Goal: Task Accomplishment & Management: Manage account settings

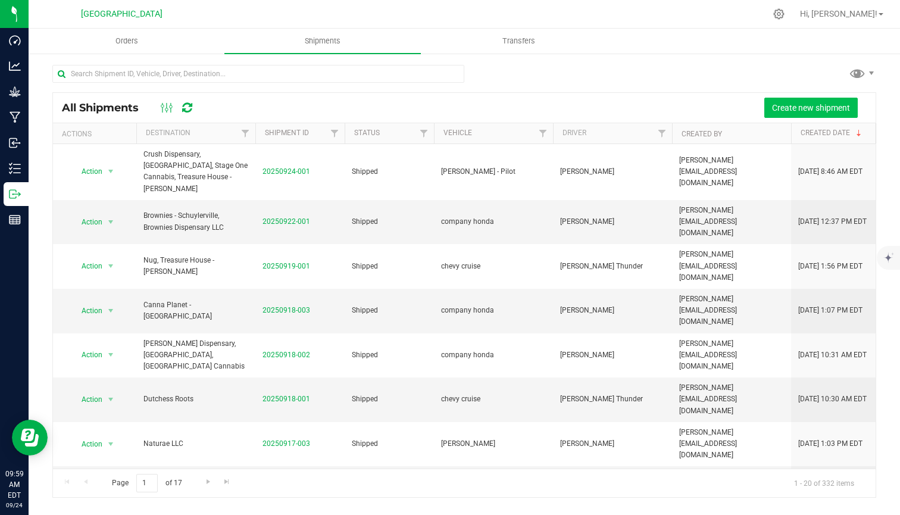
click at [797, 101] on button "Create new shipment" at bounding box center [812, 108] width 94 height 20
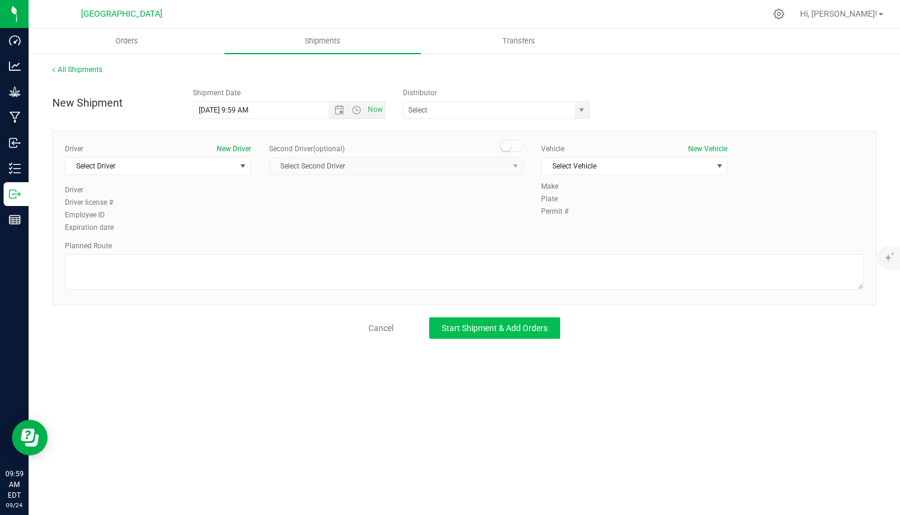
click at [512, 318] on button "Start Shipment & Add Orders" at bounding box center [494, 327] width 131 height 21
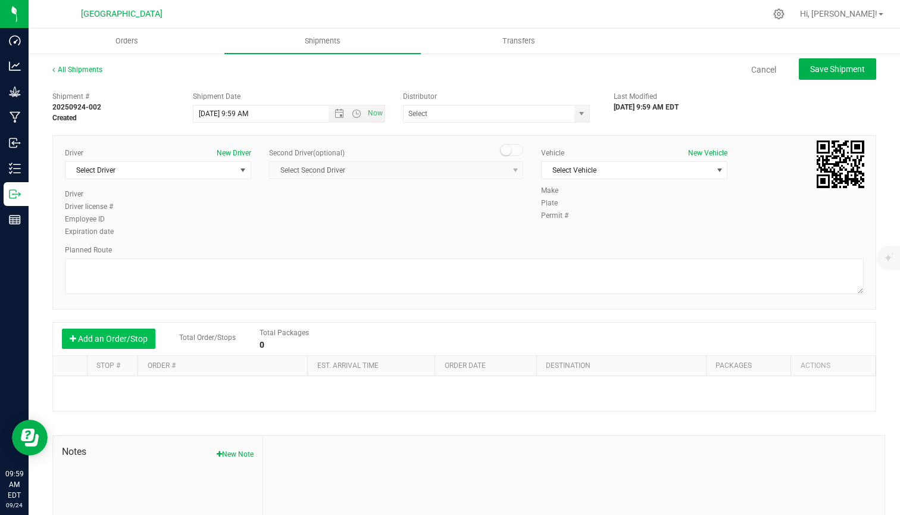
click at [137, 334] on button "Add an Order/Stop" at bounding box center [109, 339] width 94 height 20
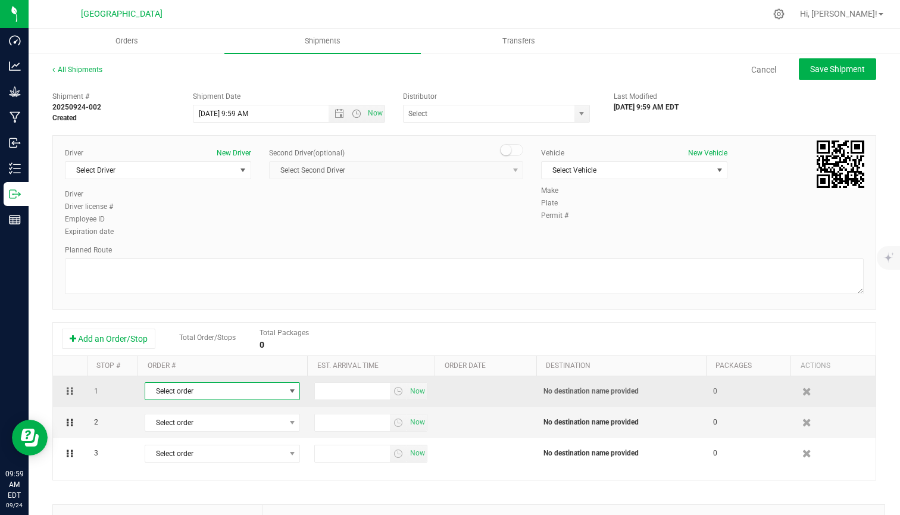
click at [249, 389] on span "Select order" at bounding box center [214, 391] width 139 height 17
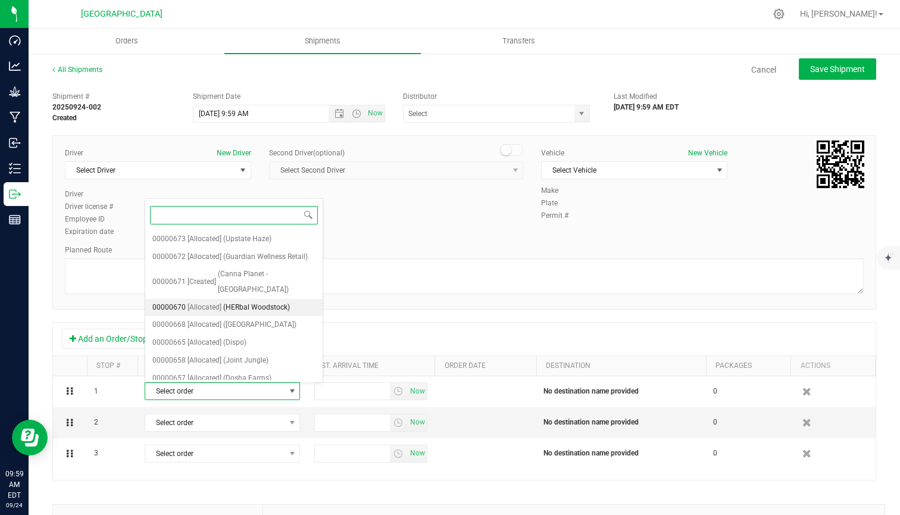
click at [270, 300] on span "(HERbal Woodstock)" at bounding box center [256, 307] width 67 height 15
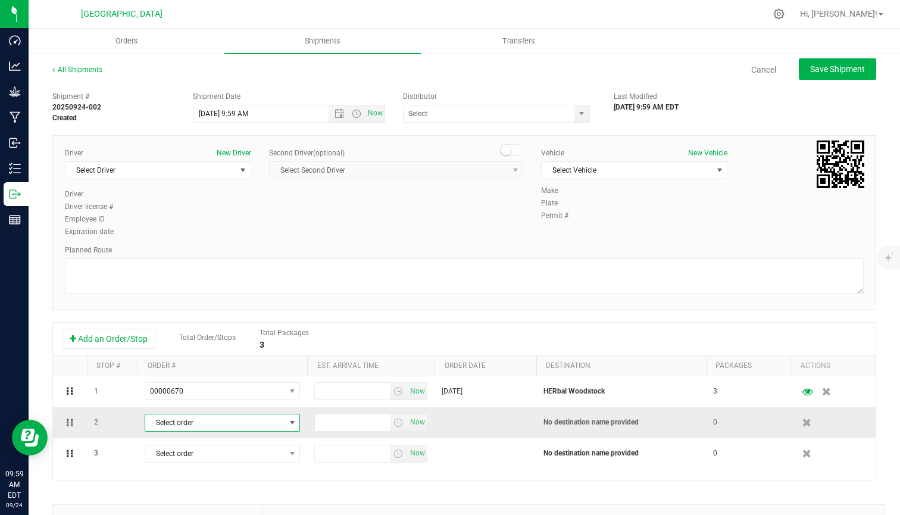
click at [253, 417] on span "Select order" at bounding box center [214, 423] width 139 height 17
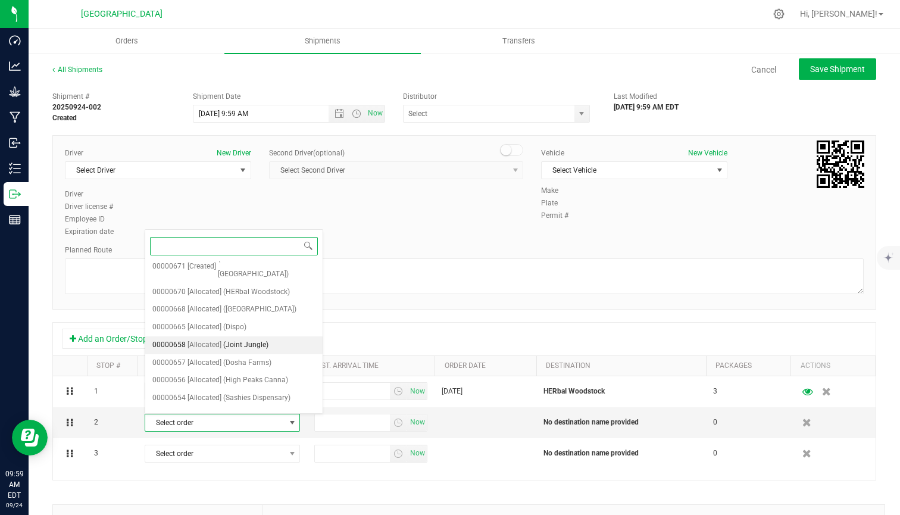
scroll to position [48, 0]
click at [263, 371] on span "(High Peaks Canna)" at bounding box center [255, 378] width 65 height 15
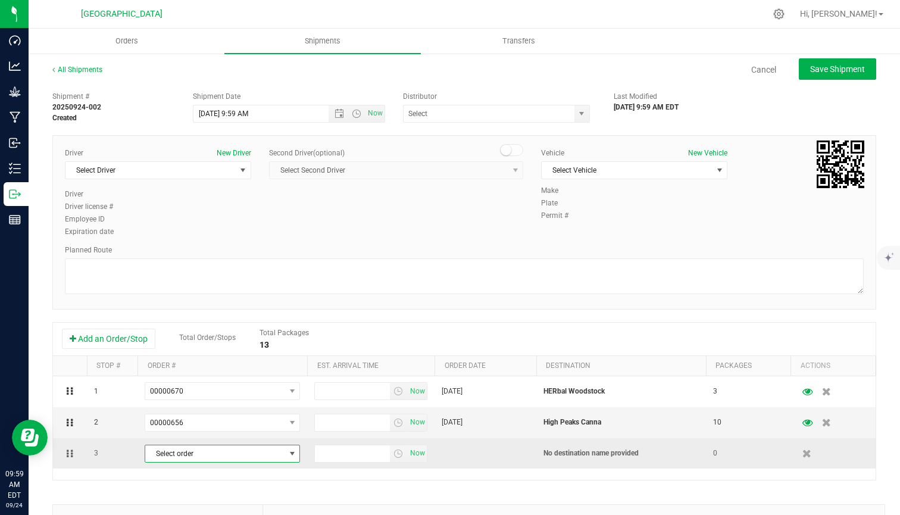
click at [257, 447] on span "Select order" at bounding box center [214, 453] width 139 height 17
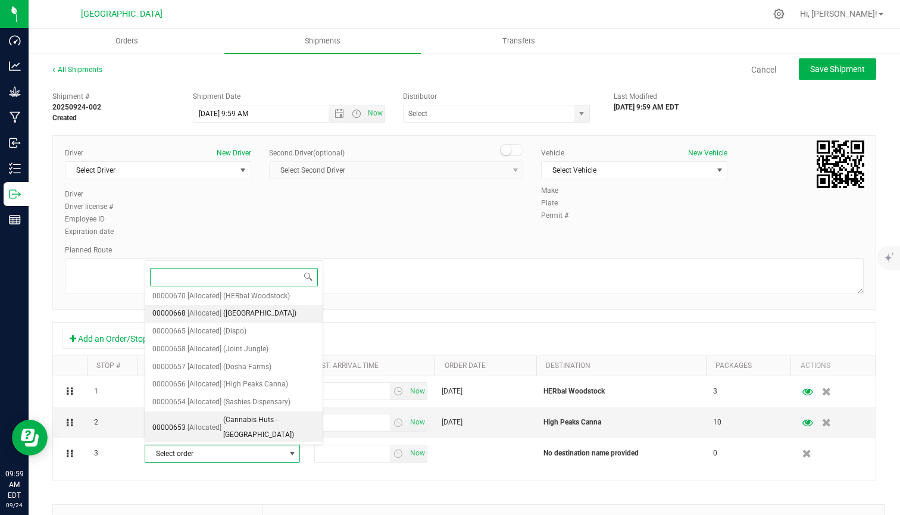
scroll to position [73, 0]
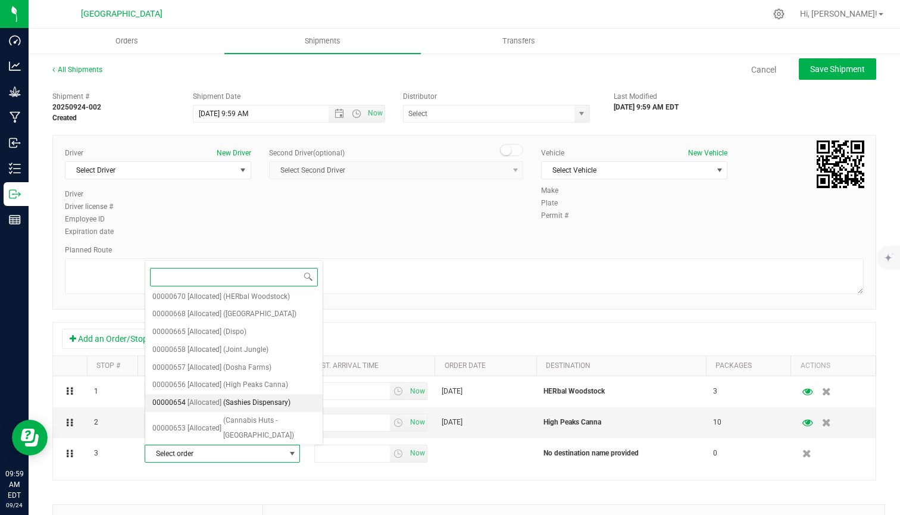
click at [232, 395] on span "(Sashies Dispensary)" at bounding box center [256, 402] width 67 height 15
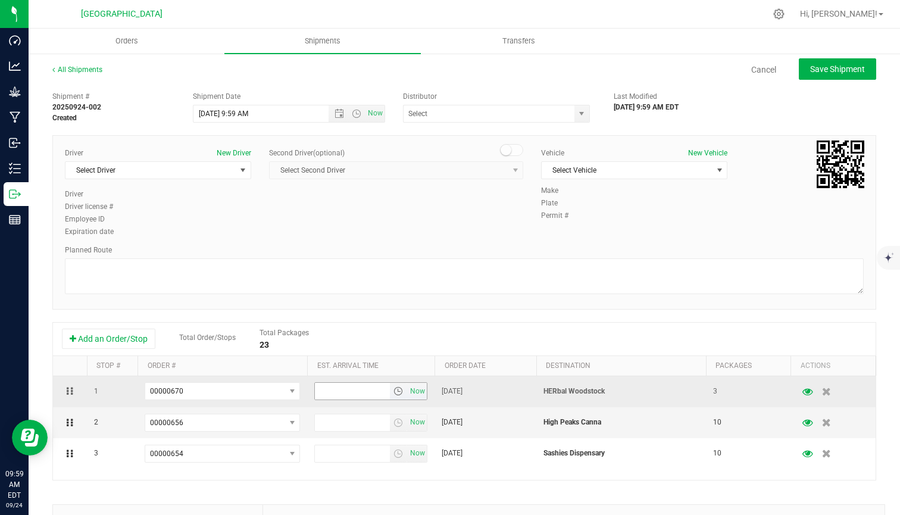
click at [397, 395] on span "select" at bounding box center [399, 392] width 10 height 10
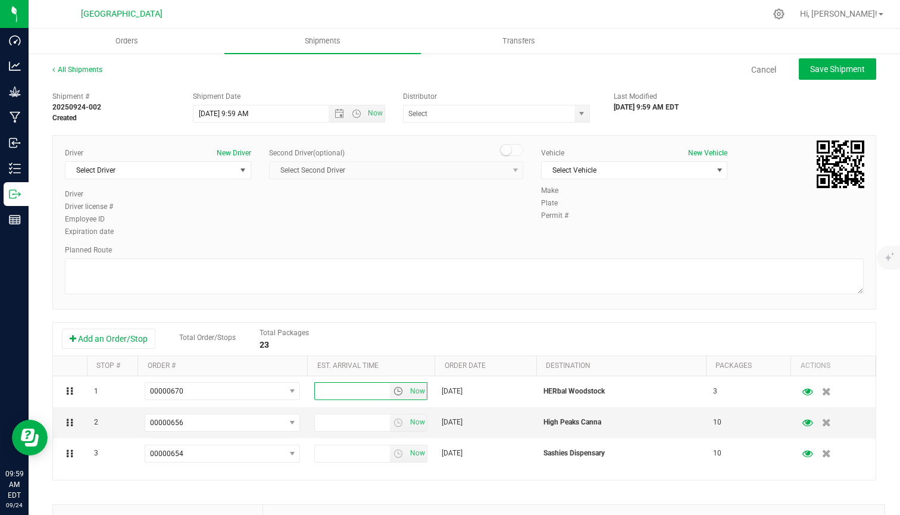
scroll to position [0, 0]
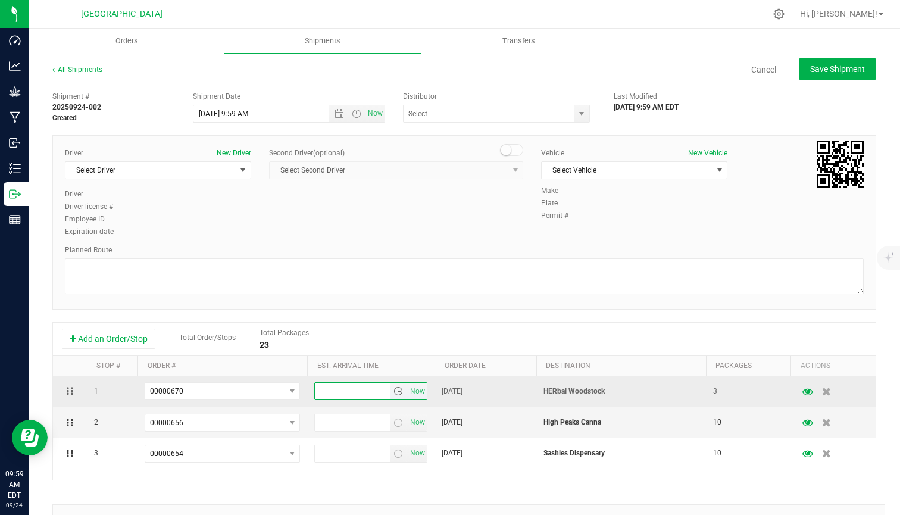
click at [394, 385] on span "select" at bounding box center [398, 391] width 17 height 17
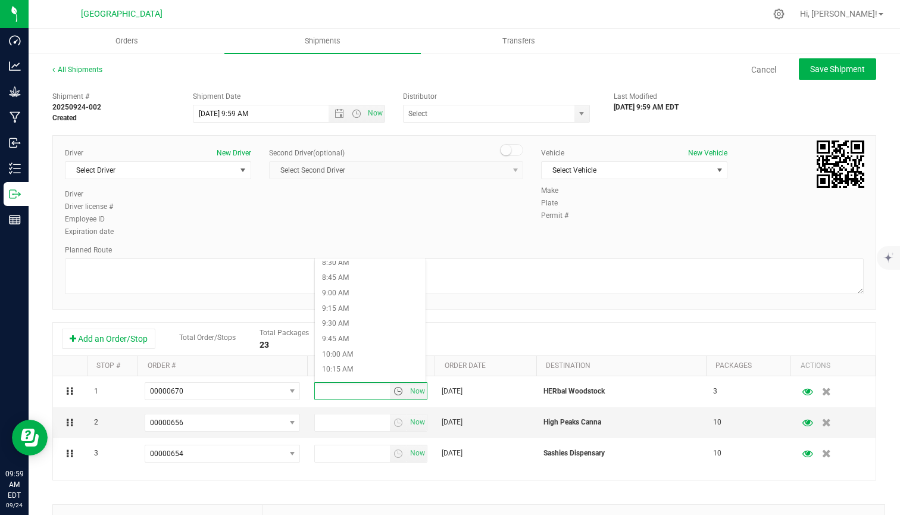
scroll to position [742, 0]
click at [357, 347] on li "1:30 PM" at bounding box center [370, 352] width 111 height 15
click at [397, 420] on span "select" at bounding box center [399, 423] width 10 height 10
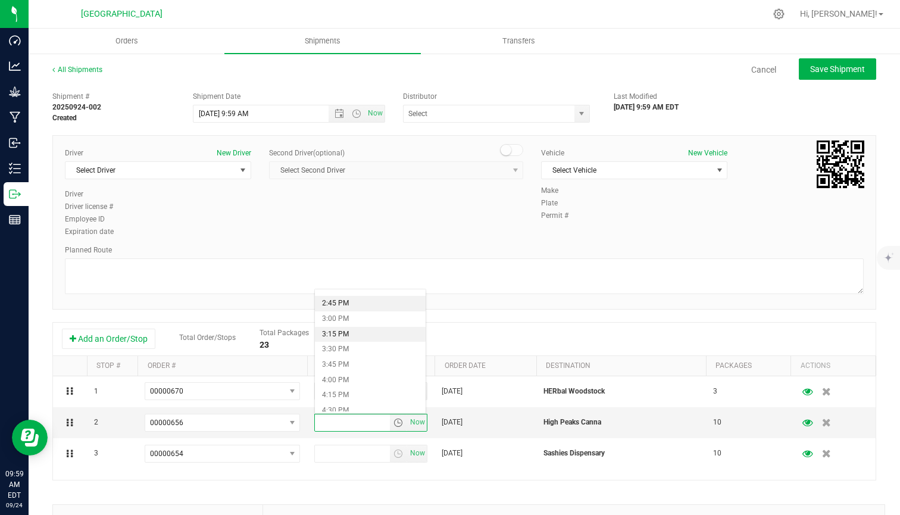
click at [347, 304] on li "2:45 PM" at bounding box center [370, 303] width 111 height 15
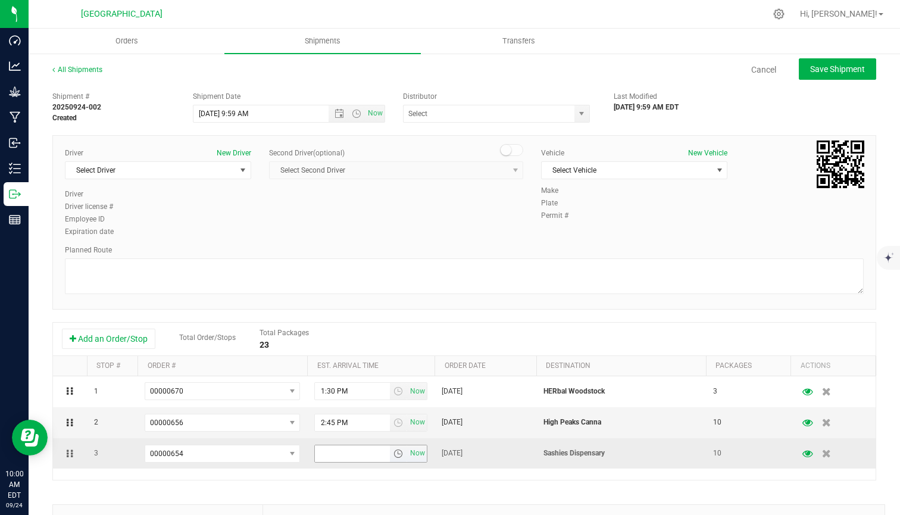
click at [401, 456] on span "select" at bounding box center [399, 454] width 10 height 10
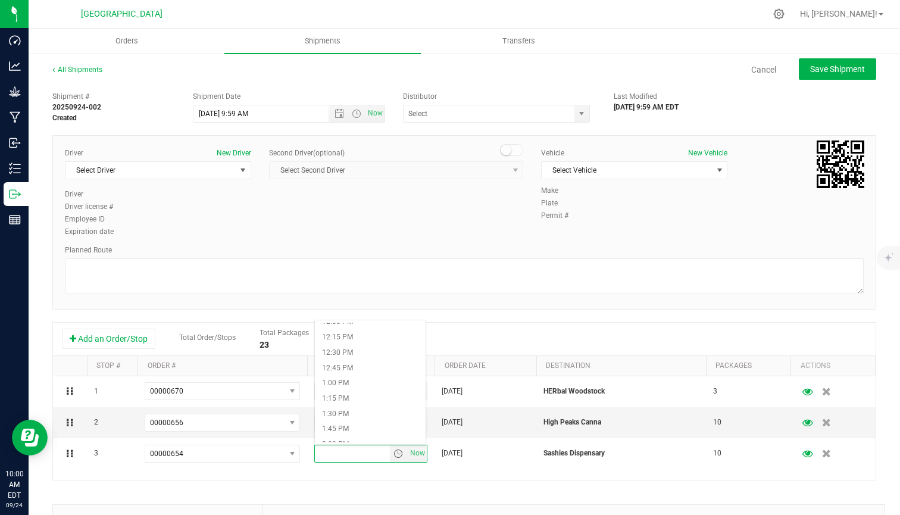
scroll to position [751, 0]
click at [351, 383] on li "1:15 PM" at bounding box center [370, 390] width 111 height 15
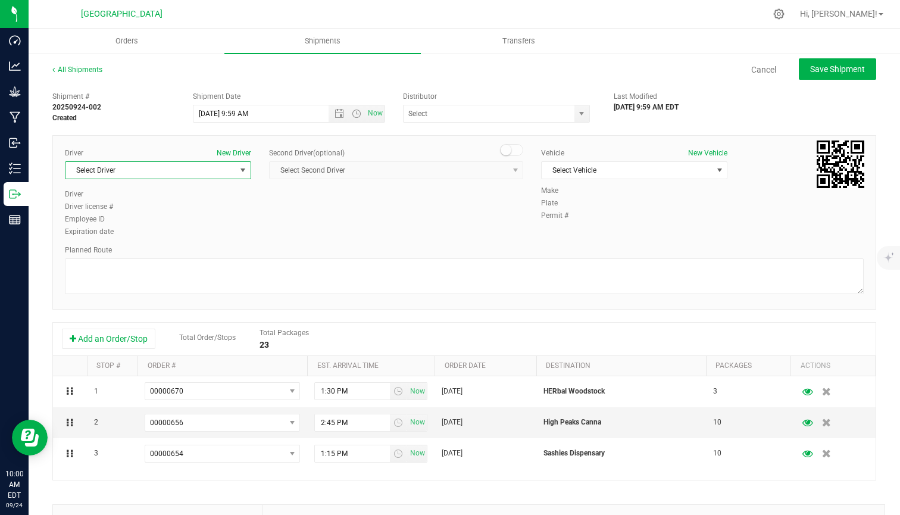
click at [189, 167] on span "Select Driver" at bounding box center [151, 170] width 170 height 17
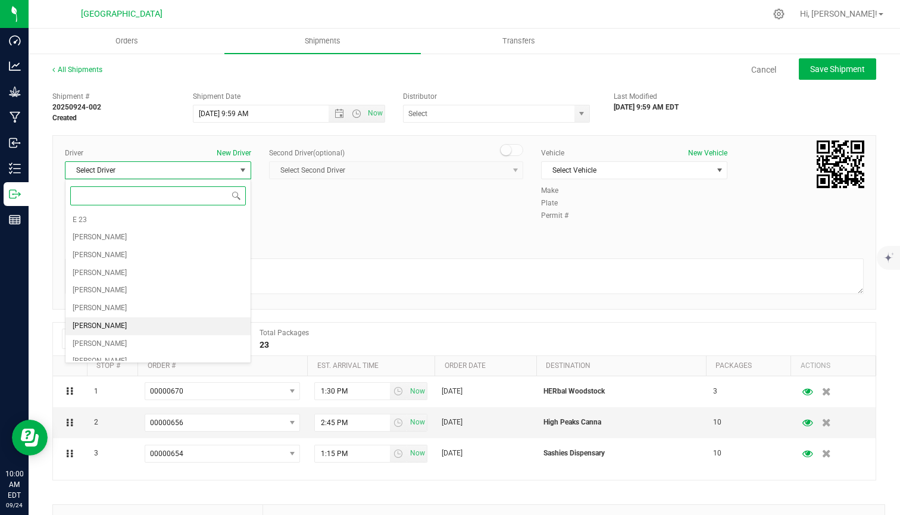
scroll to position [60, 0]
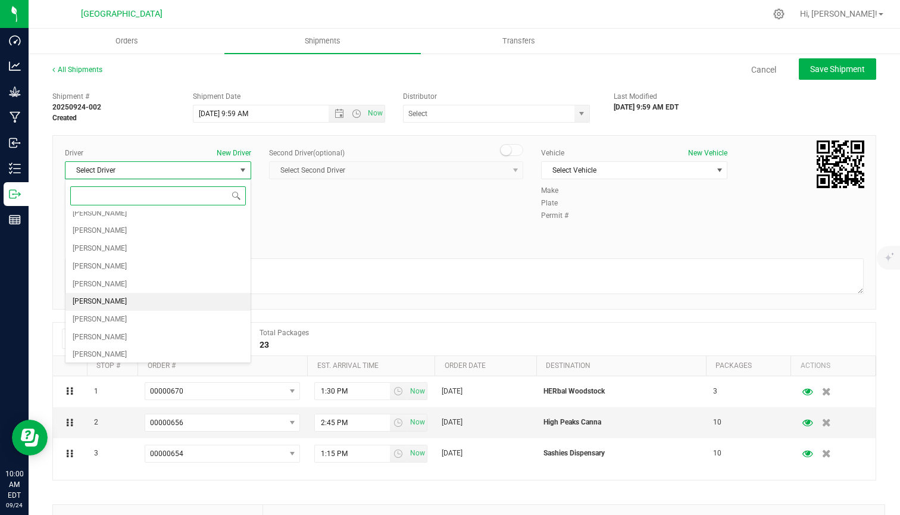
click at [123, 298] on li "[PERSON_NAME]" at bounding box center [158, 302] width 185 height 18
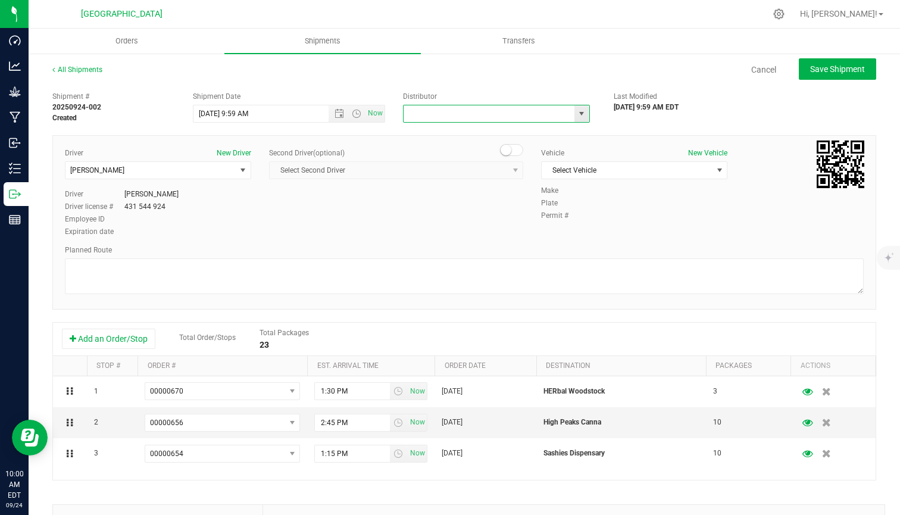
click at [448, 113] on input "text" at bounding box center [487, 113] width 166 height 17
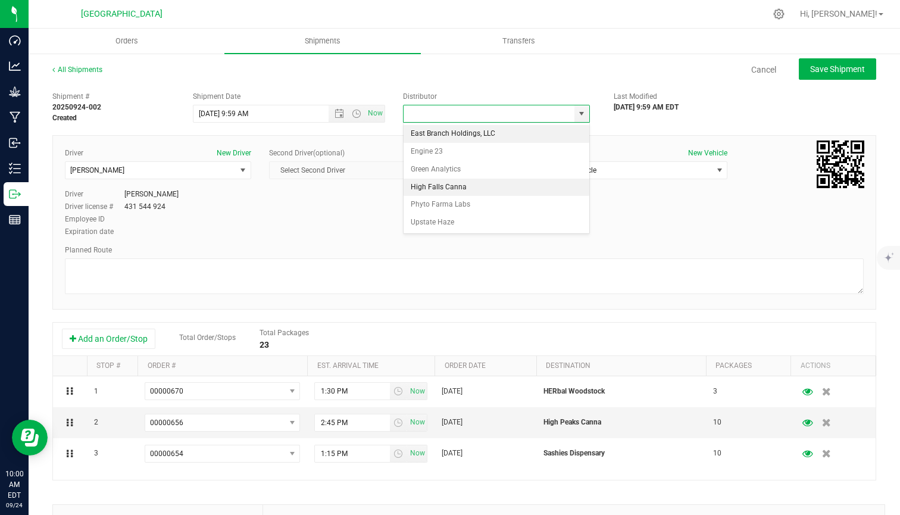
click at [440, 183] on li "High Falls Canna" at bounding box center [497, 188] width 186 height 18
type input "High Falls Canna"
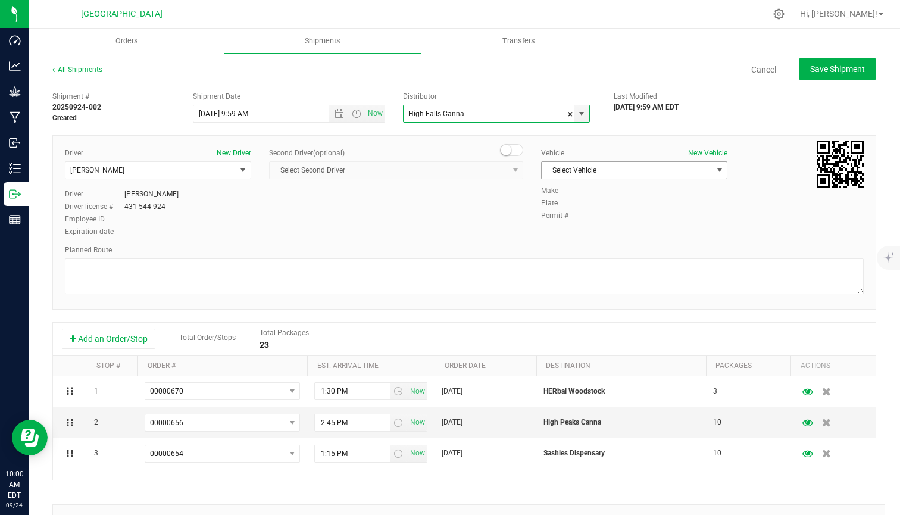
click at [575, 175] on span "Select Vehicle" at bounding box center [627, 170] width 170 height 17
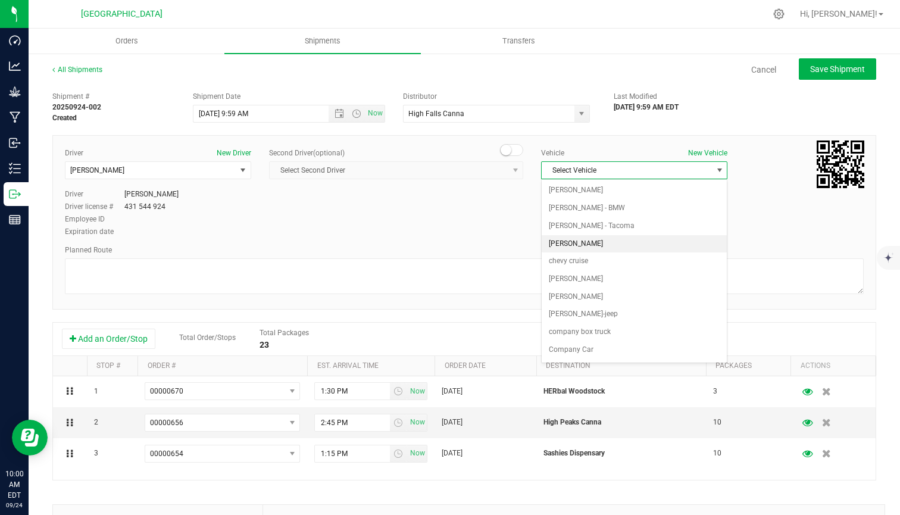
click at [605, 243] on li "[PERSON_NAME]" at bounding box center [634, 244] width 185 height 18
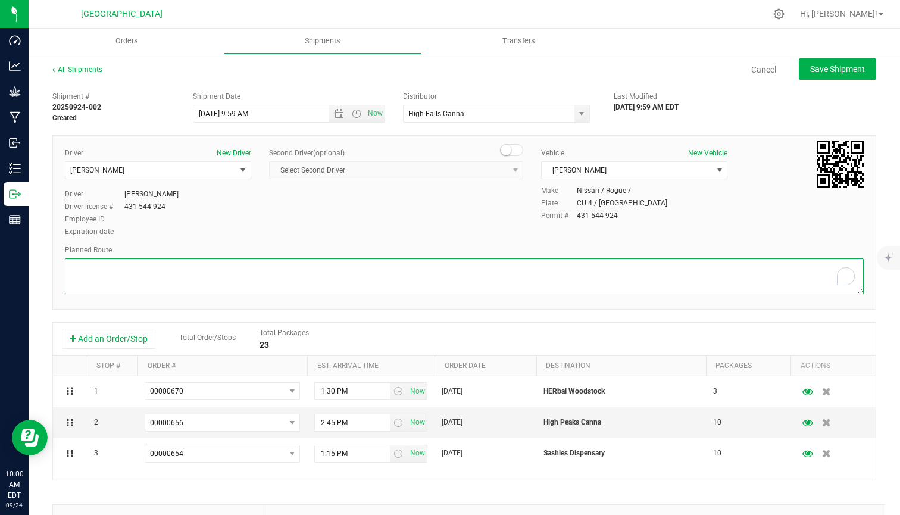
click at [550, 271] on textarea "To enrich screen reader interactions, please activate Accessibility in Grammarl…" at bounding box center [464, 276] width 799 height 36
type textarea "gps"
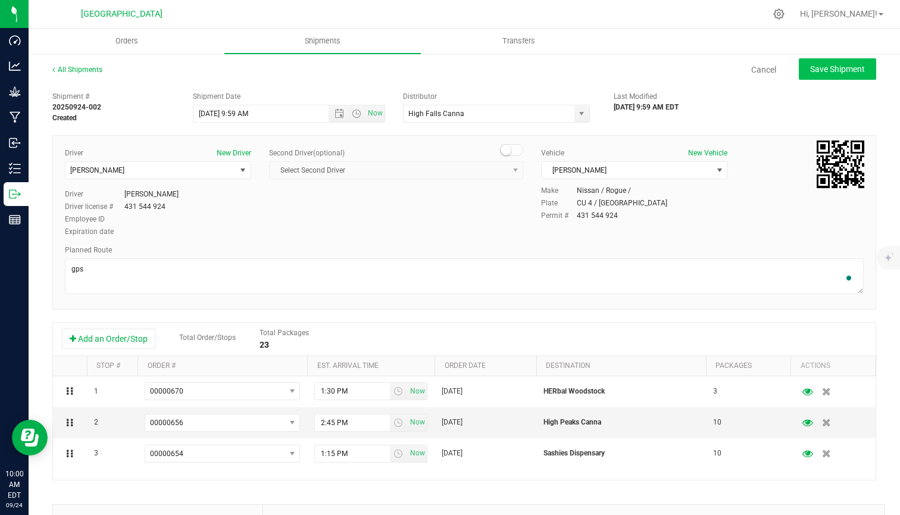
click at [856, 77] on button "Save Shipment" at bounding box center [837, 68] width 77 height 21
type input "[DATE] 1:59 PM"
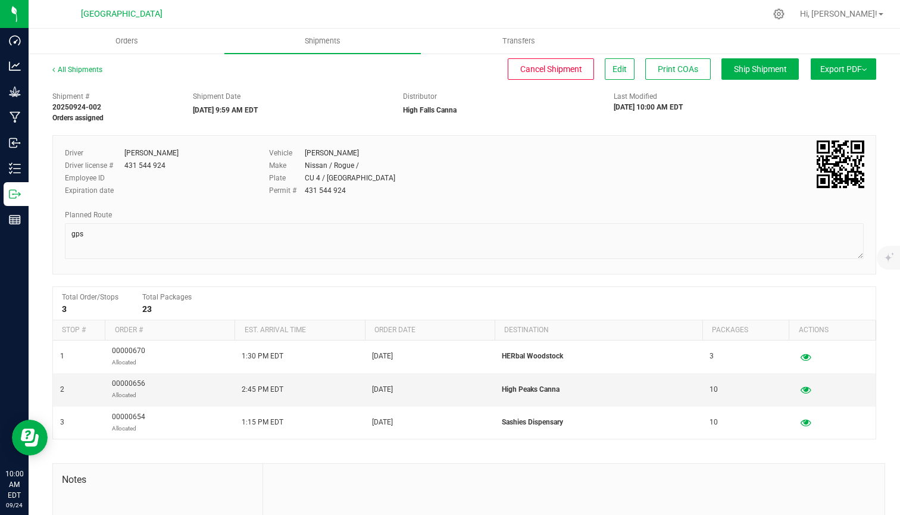
click at [850, 68] on span "Export PDF" at bounding box center [844, 69] width 46 height 10
click at [817, 119] on li "Manifest by Lot" at bounding box center [840, 113] width 120 height 18
click at [763, 73] on span "Ship Shipment" at bounding box center [760, 69] width 53 height 10
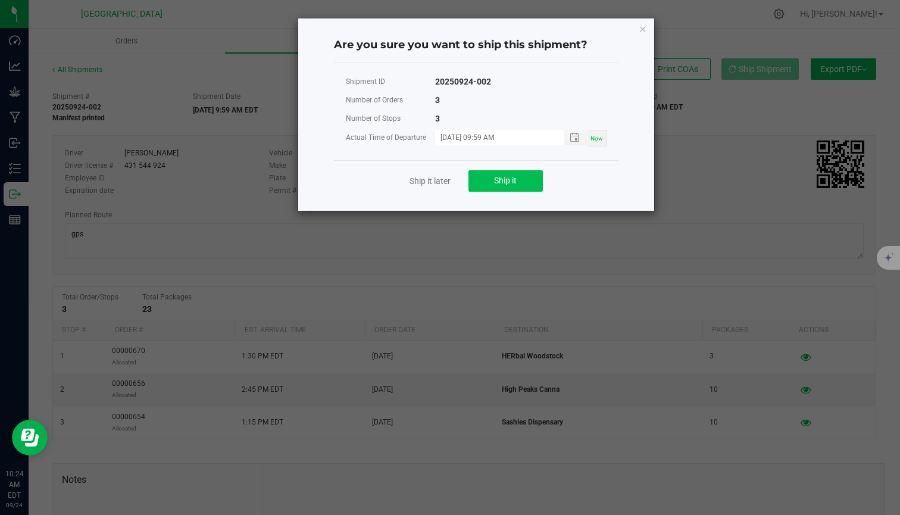
click at [529, 183] on button "Ship it" at bounding box center [506, 180] width 74 height 21
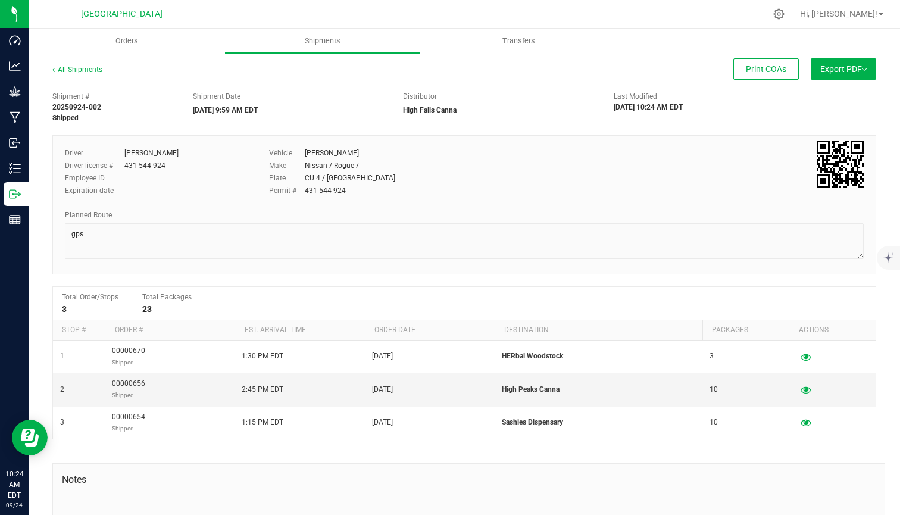
click at [89, 71] on link "All Shipments" at bounding box center [77, 70] width 50 height 8
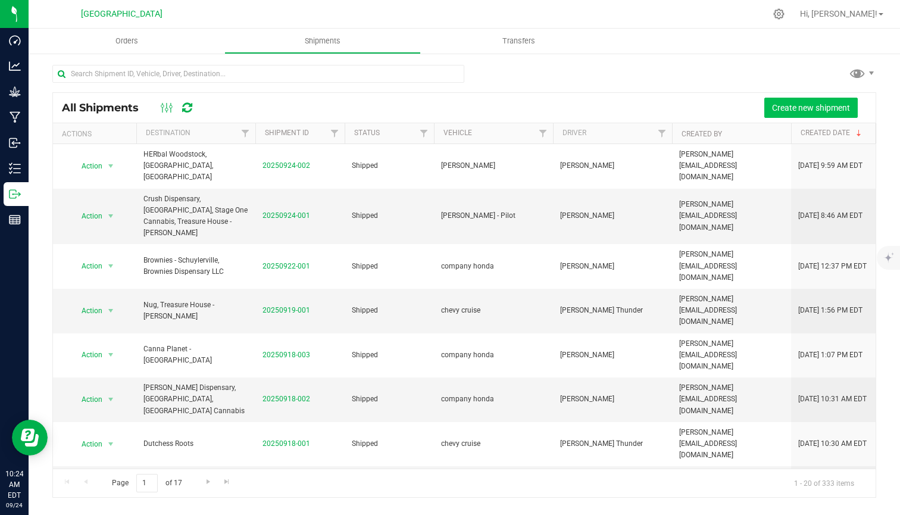
click at [811, 117] on button "Create new shipment" at bounding box center [812, 108] width 94 height 20
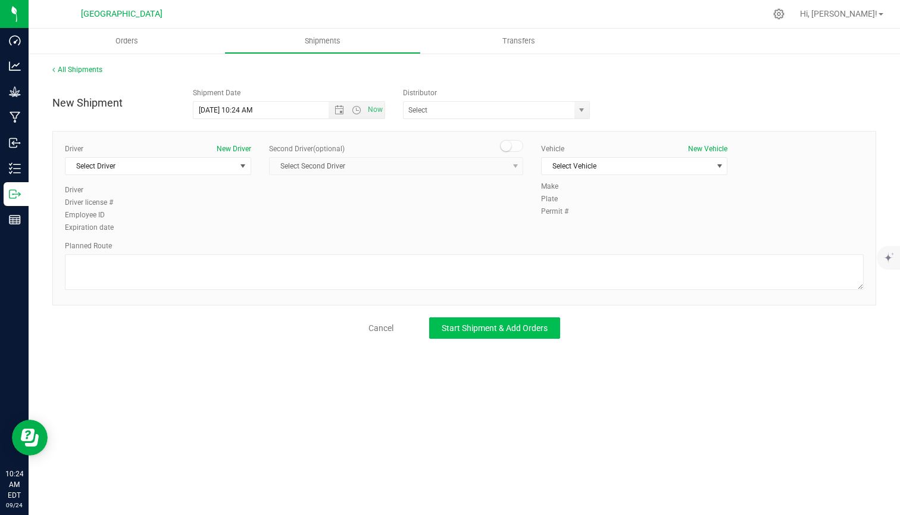
click at [459, 331] on span "Start Shipment & Add Orders" at bounding box center [495, 328] width 106 height 10
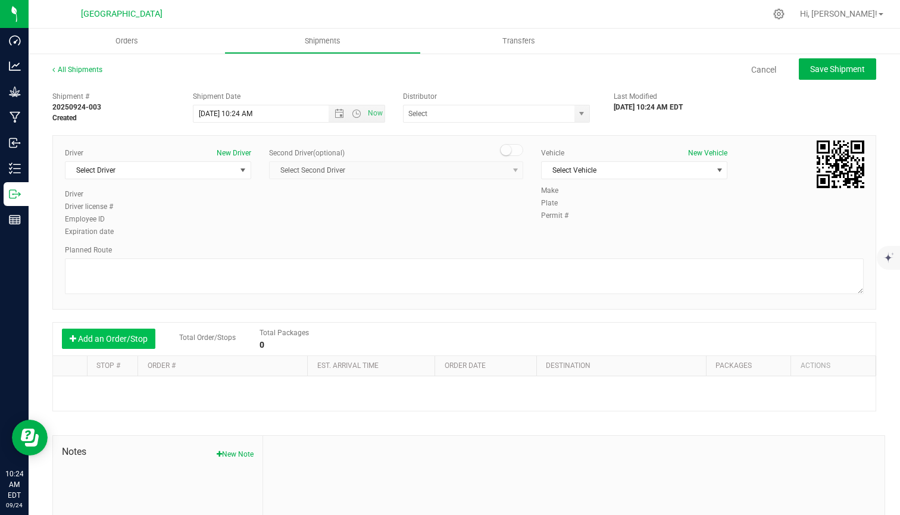
click at [140, 342] on button "Add an Order/Stop" at bounding box center [109, 339] width 94 height 20
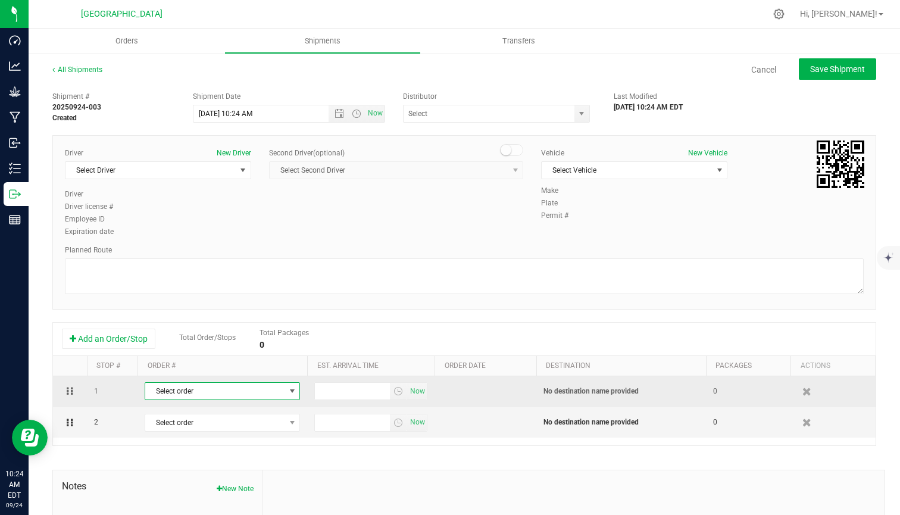
click at [193, 389] on span "Select order" at bounding box center [214, 391] width 139 height 17
type input "d"
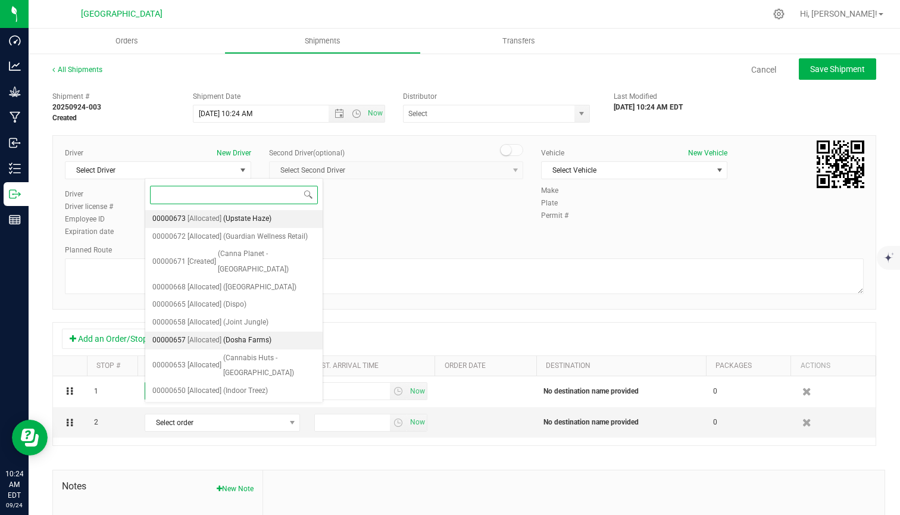
click at [247, 333] on span "(Dosha Farms)" at bounding box center [247, 340] width 48 height 15
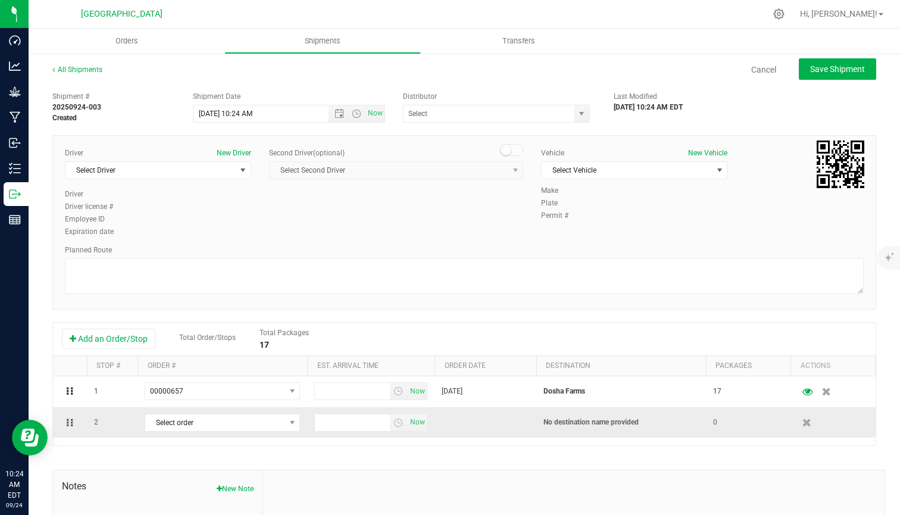
click at [225, 433] on td "Select order 00000673 00000672 00000671 00000668 00000665 00000658 00000657 000…" at bounding box center [223, 422] width 170 height 30
click at [230, 424] on span "Select order" at bounding box center [214, 423] width 139 height 17
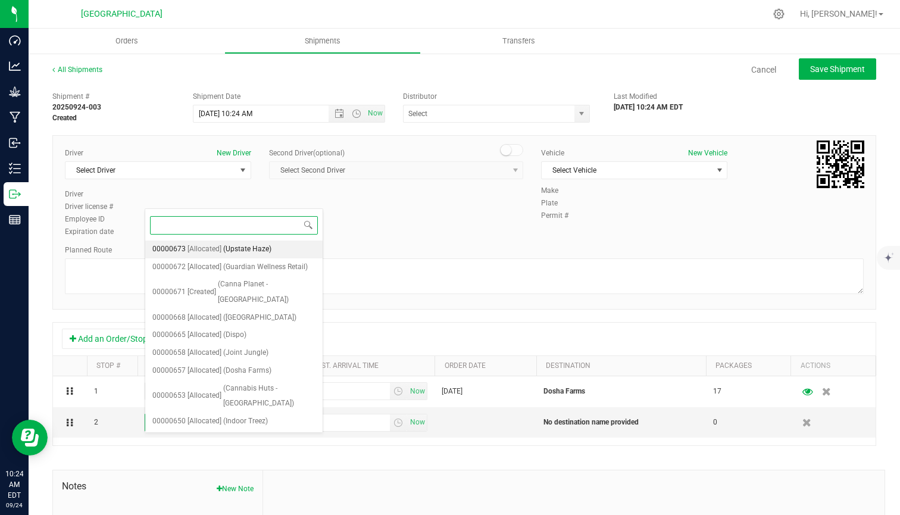
click at [266, 247] on span "(Upstate Haze)" at bounding box center [247, 249] width 48 height 15
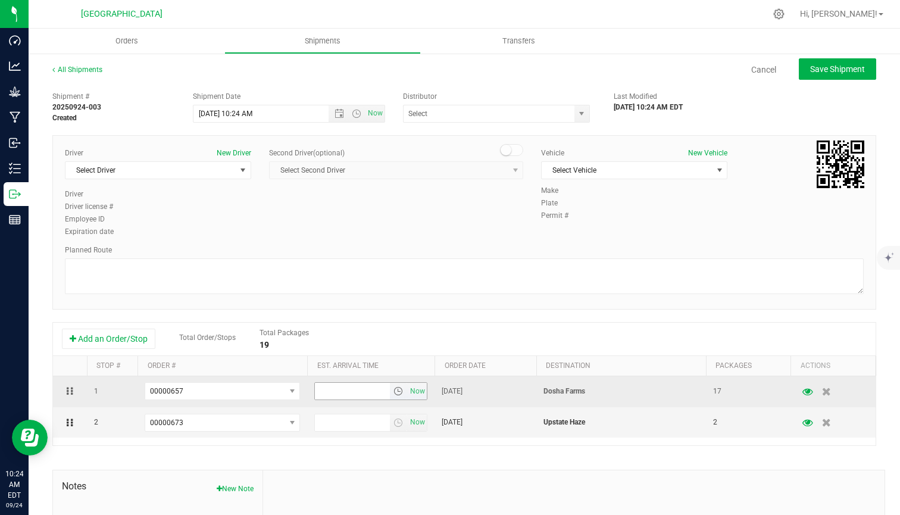
click at [400, 391] on span "select" at bounding box center [399, 392] width 10 height 10
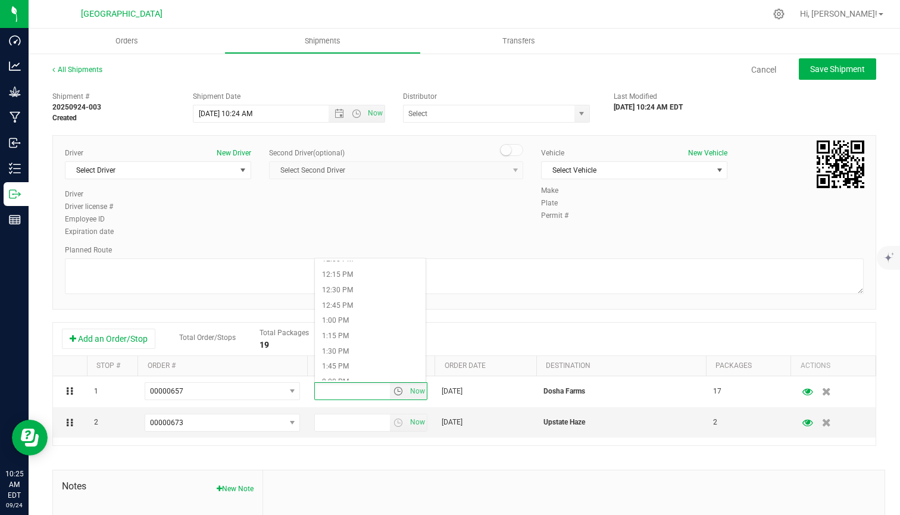
scroll to position [764, 0]
click at [350, 349] on li "1:45 PM" at bounding box center [370, 345] width 111 height 15
click at [397, 422] on span "select" at bounding box center [399, 423] width 10 height 10
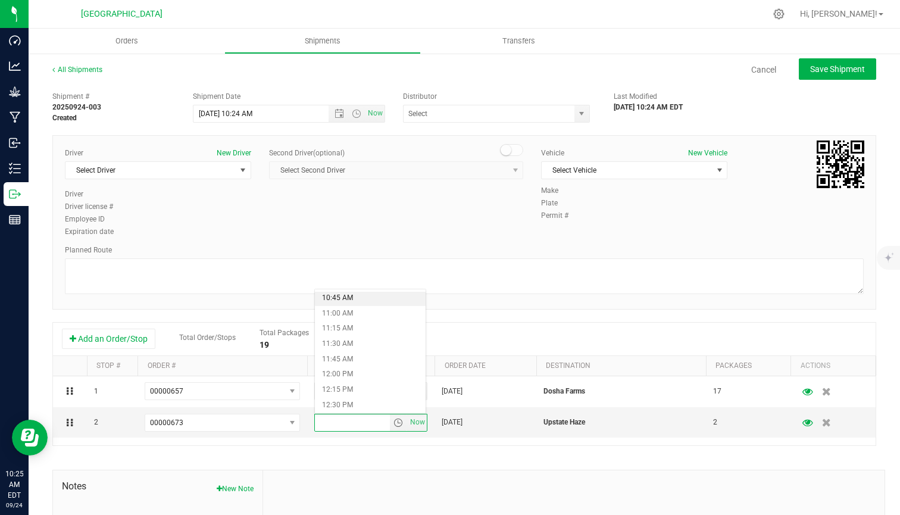
scroll to position [674, 0]
click at [355, 385] on li "12:30 PM" at bounding box center [370, 391] width 111 height 15
click at [217, 173] on span "Select Driver" at bounding box center [151, 170] width 170 height 17
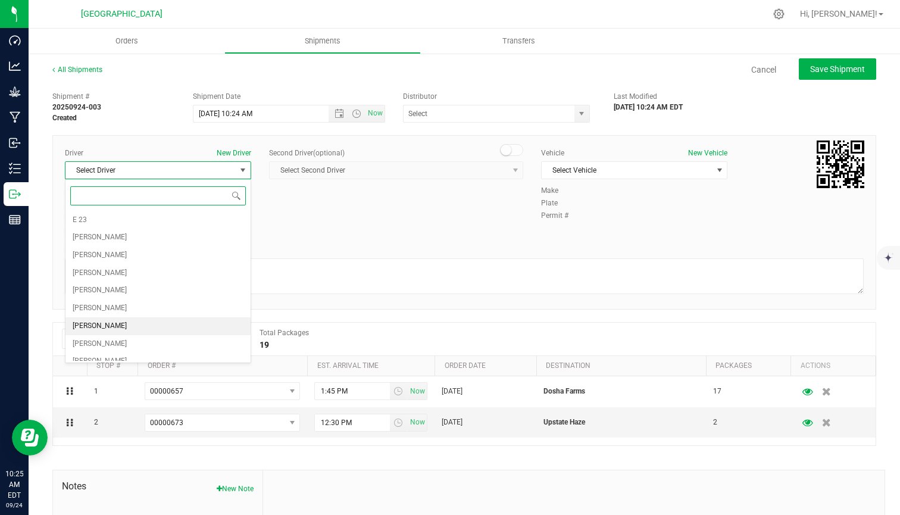
click at [125, 329] on li "[PERSON_NAME]" at bounding box center [158, 326] width 185 height 18
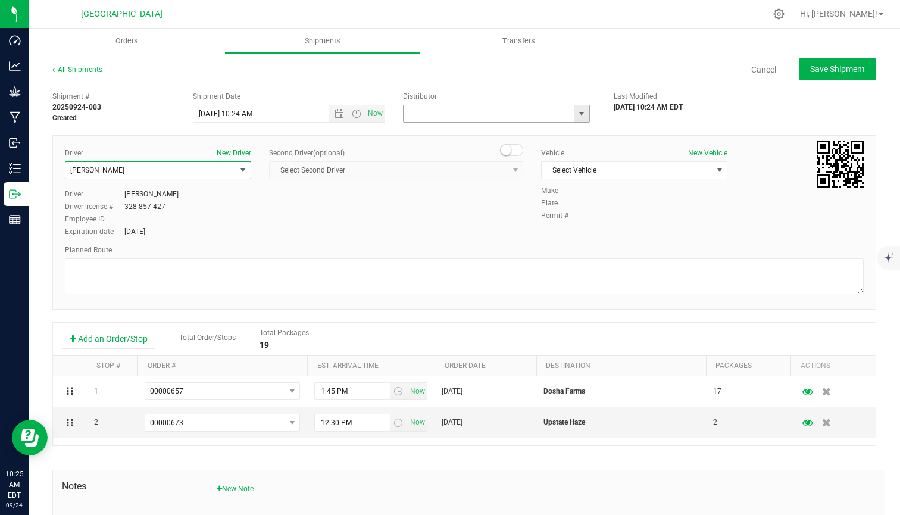
click at [456, 111] on input "text" at bounding box center [487, 113] width 166 height 17
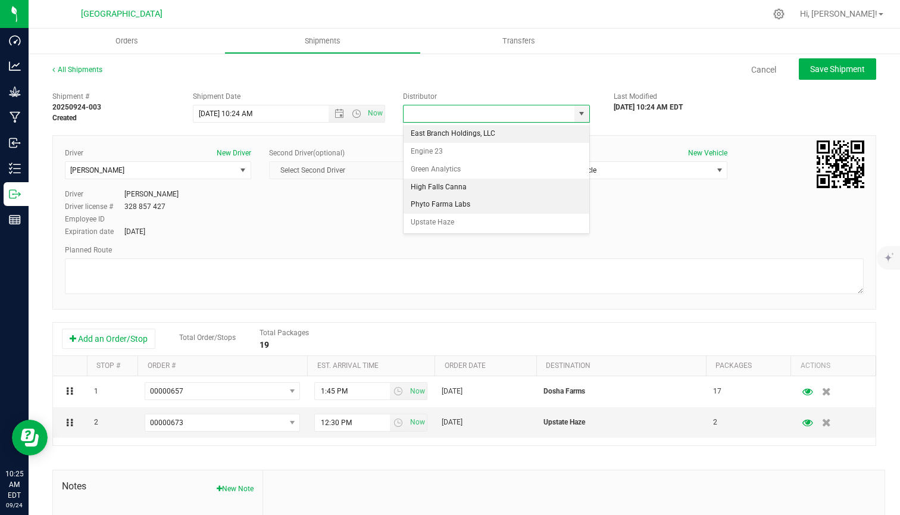
click at [447, 188] on li "High Falls Canna" at bounding box center [497, 188] width 186 height 18
type input "High Falls Canna"
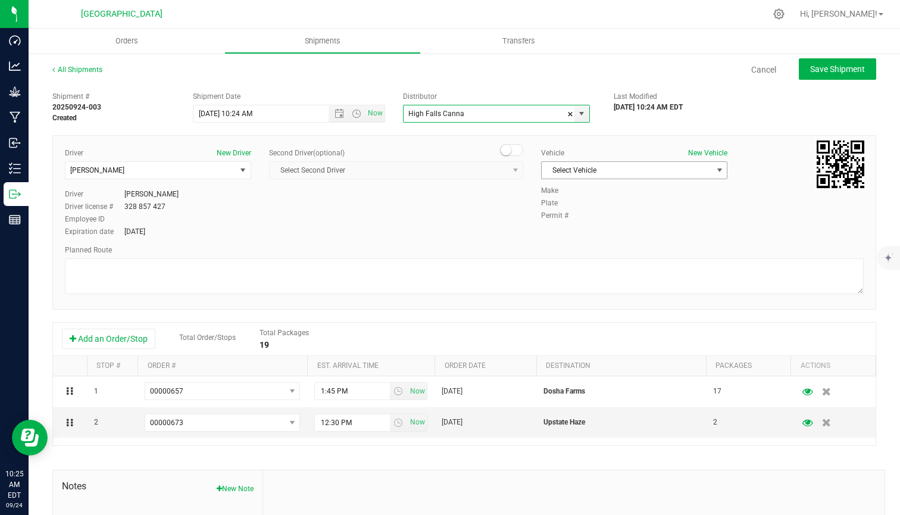
click at [632, 165] on span "Select Vehicle" at bounding box center [627, 170] width 170 height 17
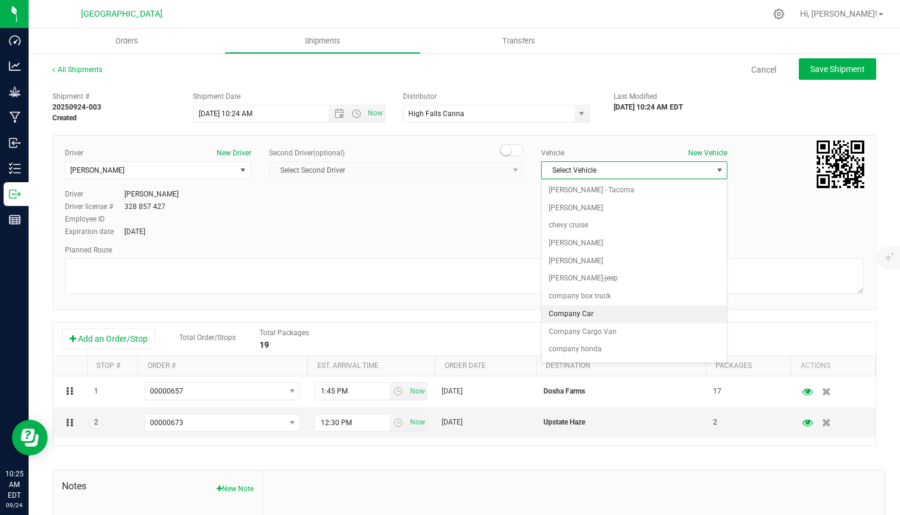
scroll to position [39, 0]
click at [616, 339] on li "company honda" at bounding box center [634, 346] width 185 height 18
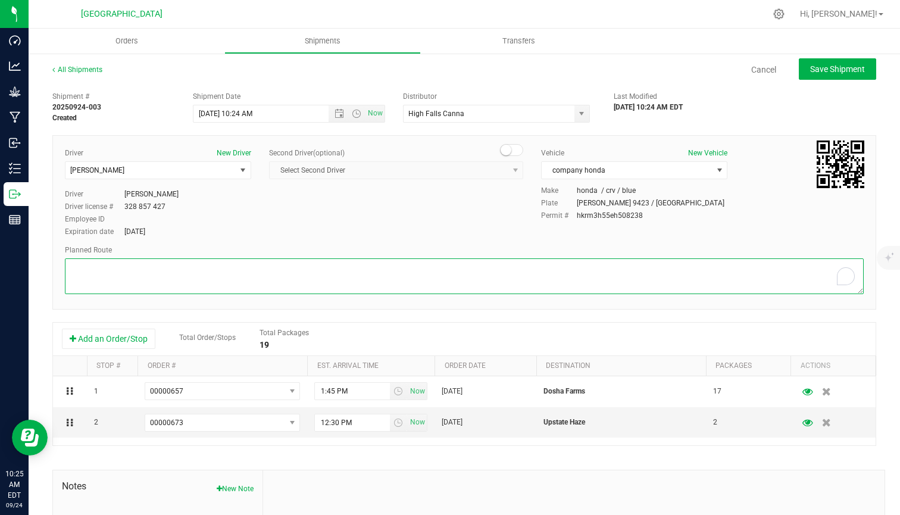
click at [520, 286] on textarea "To enrich screen reader interactions, please activate Accessibility in Grammarl…" at bounding box center [464, 276] width 799 height 36
type textarea "gps"
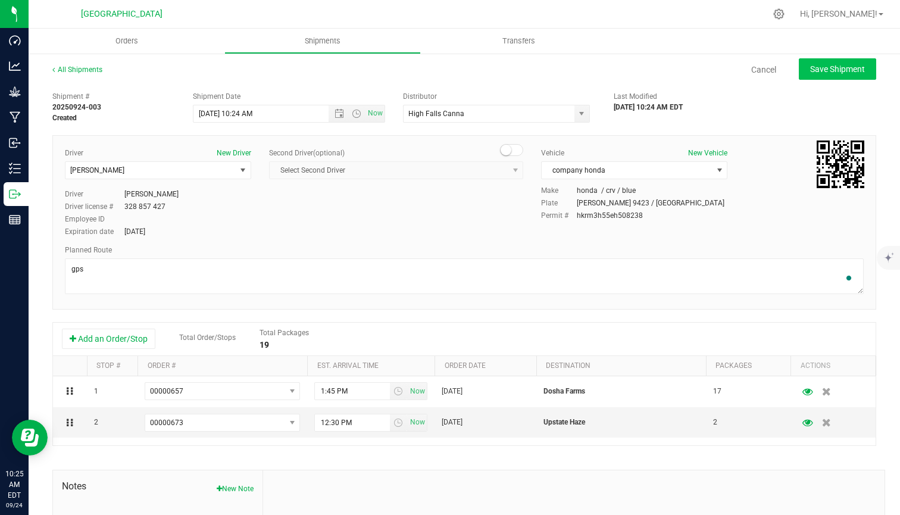
click at [830, 77] on button "Save Shipment" at bounding box center [837, 68] width 77 height 21
type input "[DATE] 2:24 PM"
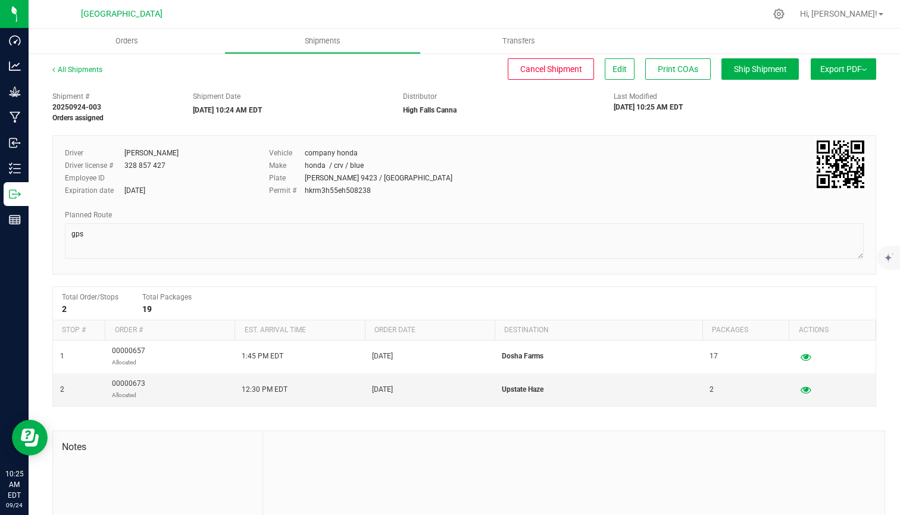
click at [834, 72] on span "Export PDF" at bounding box center [844, 69] width 46 height 10
click at [822, 114] on span "Manifest by Lot" at bounding box center [813, 113] width 49 height 8
click at [742, 71] on span "Ship Shipment" at bounding box center [760, 69] width 53 height 10
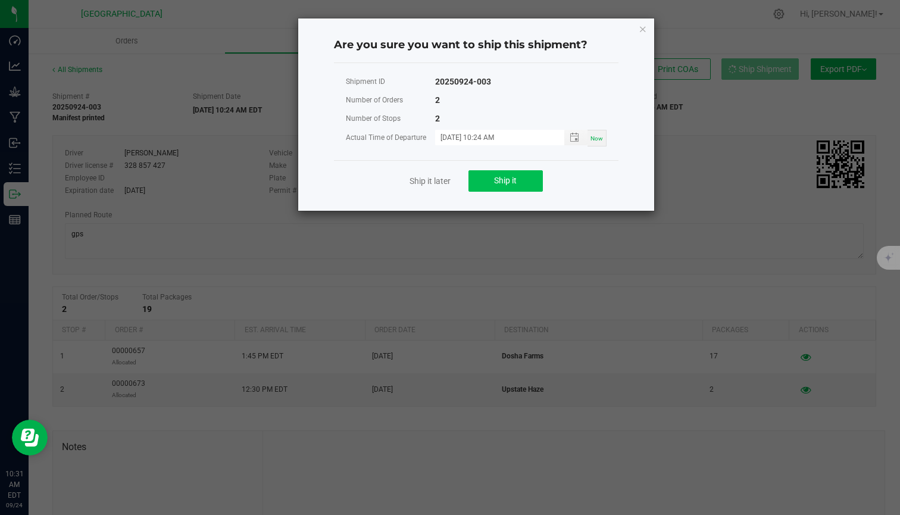
click at [521, 188] on button "Ship it" at bounding box center [506, 180] width 74 height 21
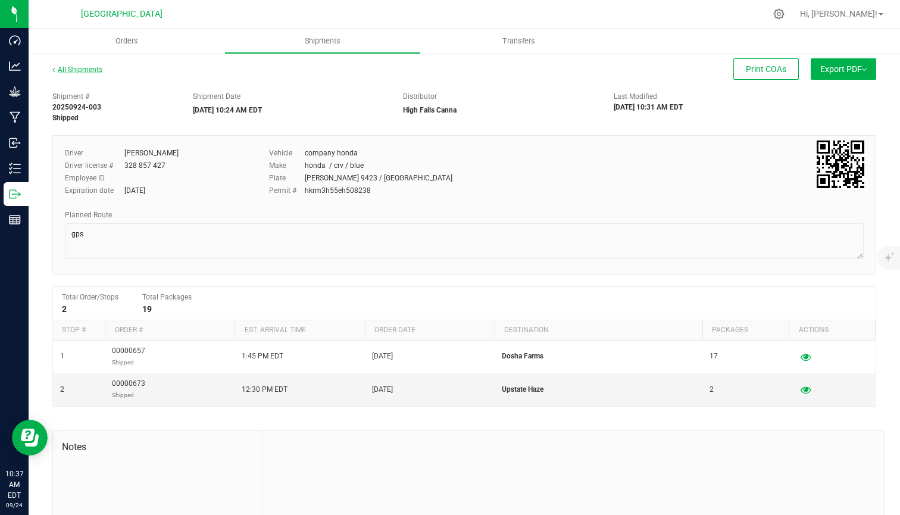
click at [86, 66] on link "All Shipments" at bounding box center [77, 70] width 50 height 8
